Goal: Information Seeking & Learning: Find specific fact

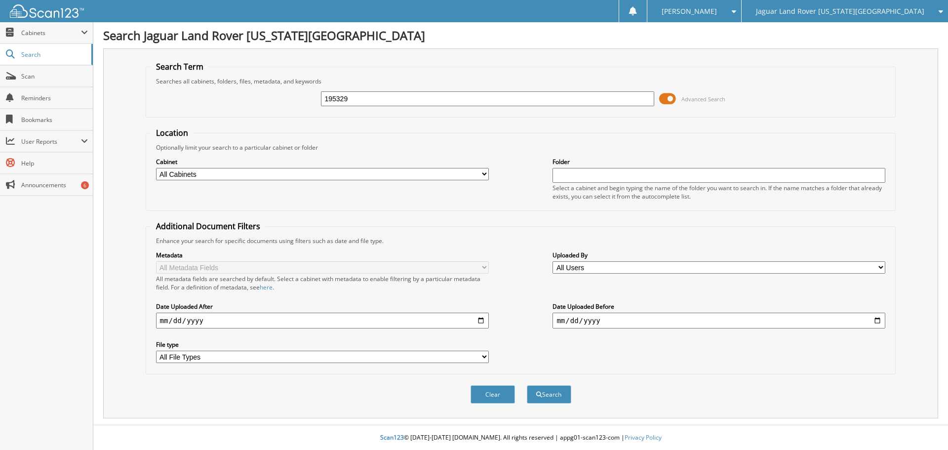
type input "195329"
click at [527, 385] on button "Search" at bounding box center [549, 394] width 44 height 18
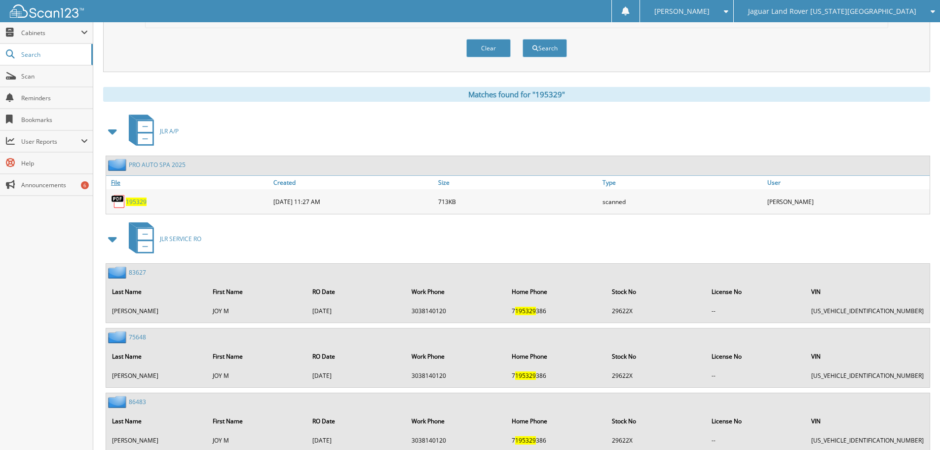
scroll to position [346, 0]
click at [138, 203] on span "195329" at bounding box center [136, 202] width 21 height 8
